Goal: Task Accomplishment & Management: Manage account settings

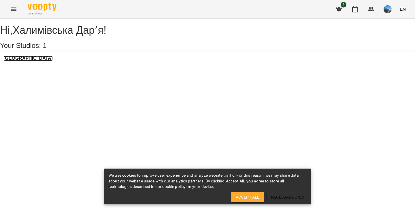
click at [46, 61] on h3 "[GEOGRAPHIC_DATA]" at bounding box center [27, 58] width 49 height 5
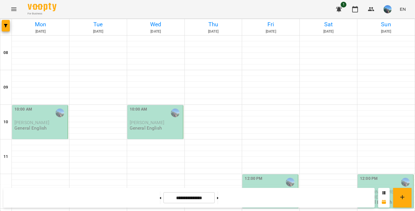
scroll to position [27, 0]
click at [33, 125] on p "General English" at bounding box center [30, 127] width 32 height 5
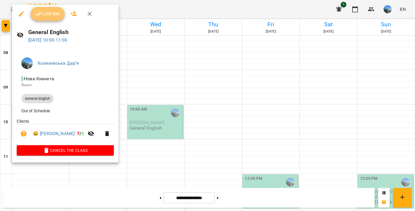
click at [63, 12] on button "Confirm" at bounding box center [48, 14] width 34 height 14
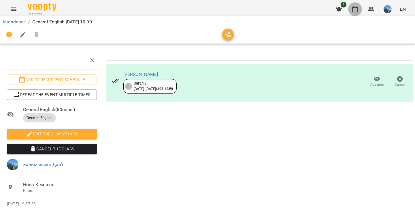
click at [355, 9] on icon "button" at bounding box center [355, 9] width 7 height 7
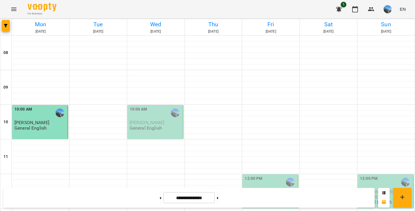
scroll to position [288, 0]
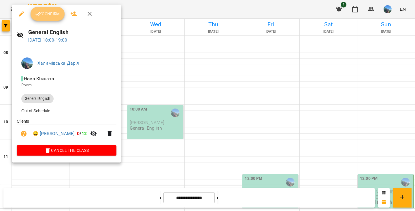
click at [58, 11] on span "Confirm" at bounding box center [47, 13] width 25 height 7
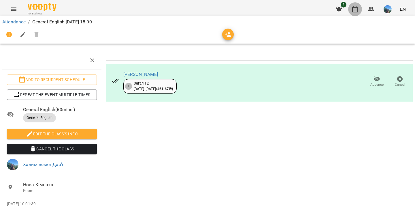
click at [355, 6] on icon "button" at bounding box center [355, 9] width 7 height 7
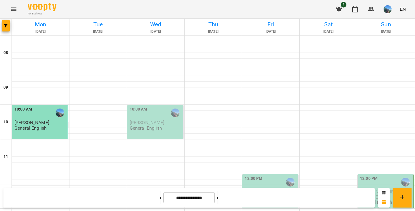
scroll to position [296, 0]
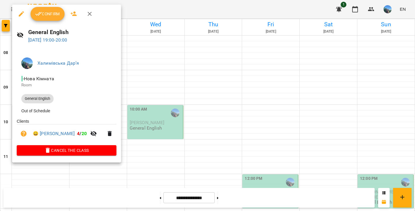
click at [45, 17] on span "Confirm" at bounding box center [47, 13] width 25 height 7
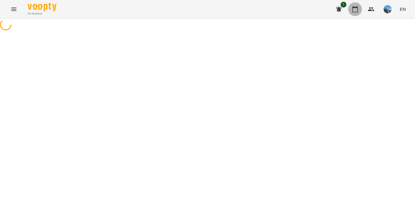
click at [349, 10] on button "button" at bounding box center [355, 9] width 14 height 14
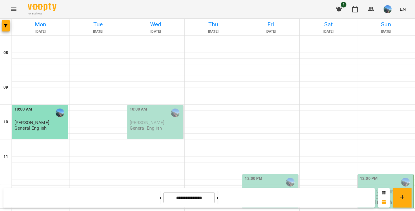
scroll to position [51, 0]
click at [160, 194] on button at bounding box center [160, 197] width 1 height 13
type input "**********"
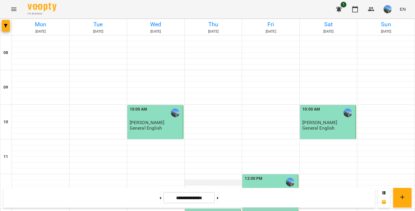
scroll to position [187, 0]
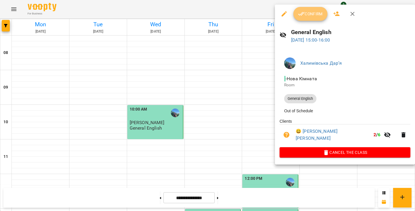
click at [314, 7] on button "Confirm" at bounding box center [311, 14] width 34 height 14
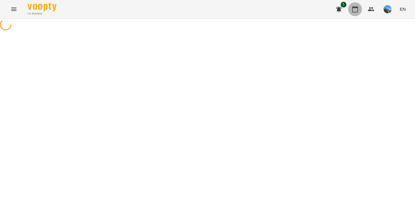
click at [356, 9] on icon "button" at bounding box center [355, 9] width 7 height 7
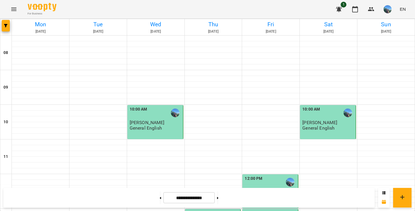
click at [312, 10] on div "For Business 1 EN" at bounding box center [207, 9] width 415 height 18
click at [219, 196] on button at bounding box center [217, 197] width 1 height 13
type input "**********"
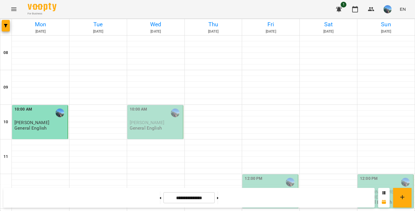
scroll to position [0, 0]
